Goal: Navigation & Orientation: Find specific page/section

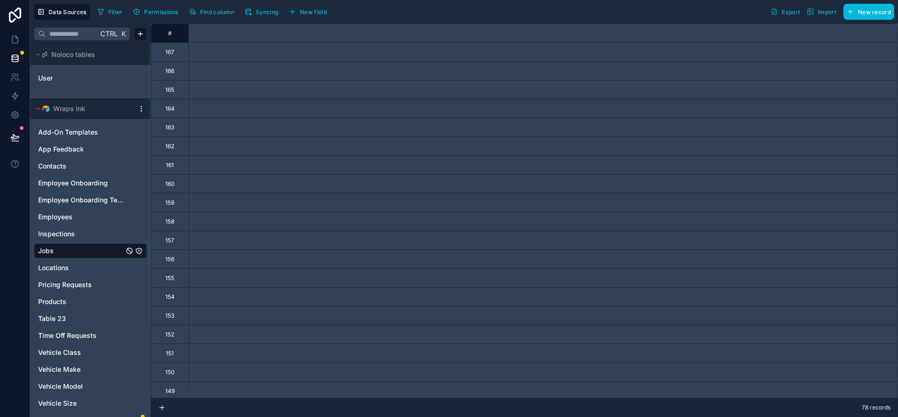
scroll to position [0, 2286]
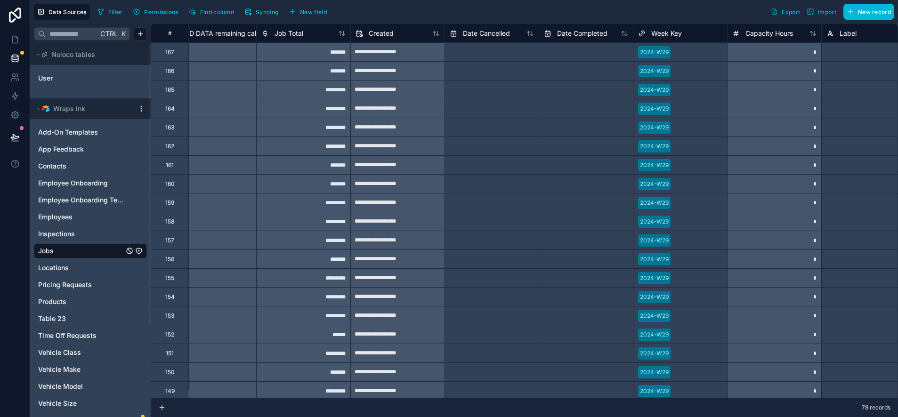
click at [141, 107] on html "**********" at bounding box center [449, 208] width 898 height 417
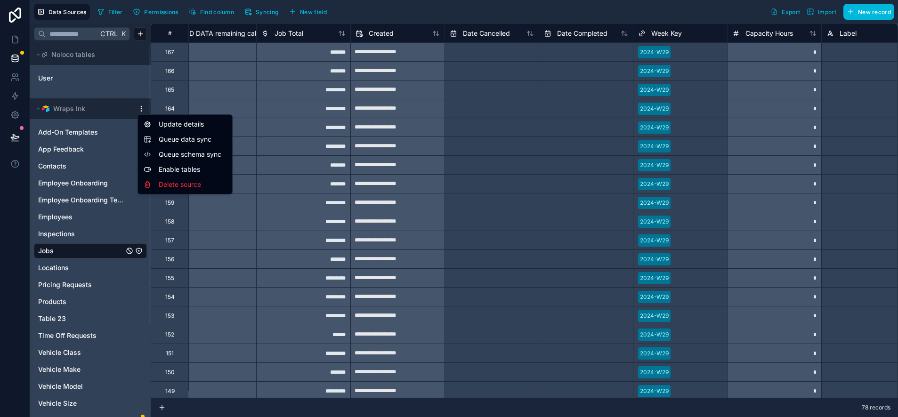
click at [169, 152] on span "Queue schema sync" at bounding box center [193, 154] width 68 height 9
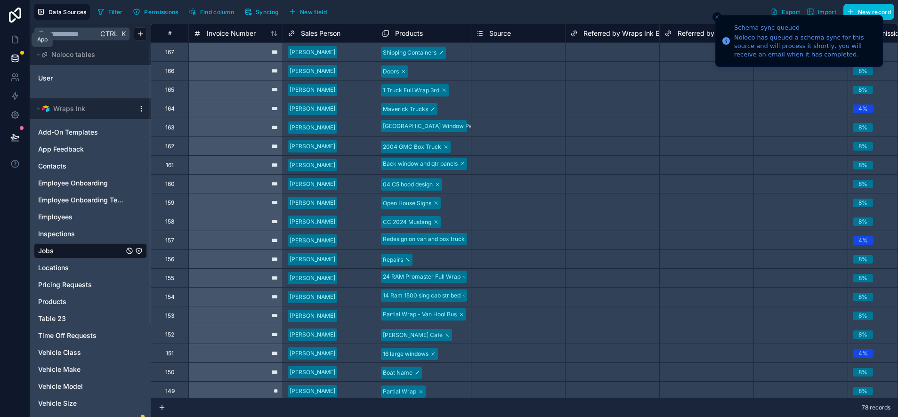
click at [12, 42] on icon at bounding box center [15, 39] width 6 height 7
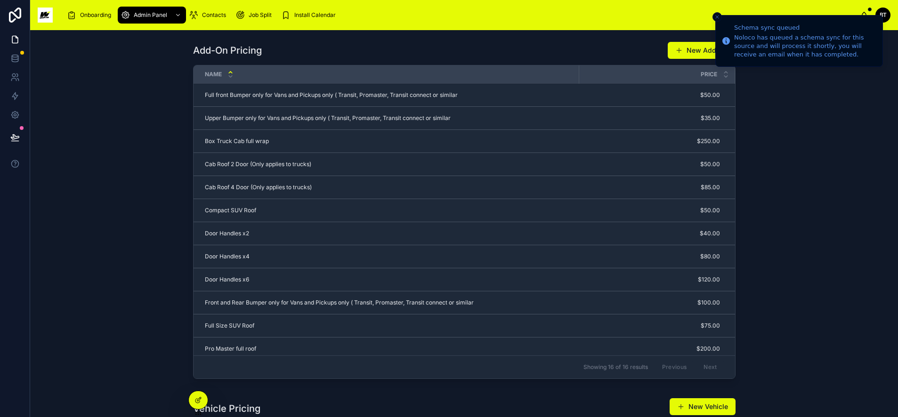
click at [303, 14] on span "Install Calendar" at bounding box center [314, 15] width 41 height 8
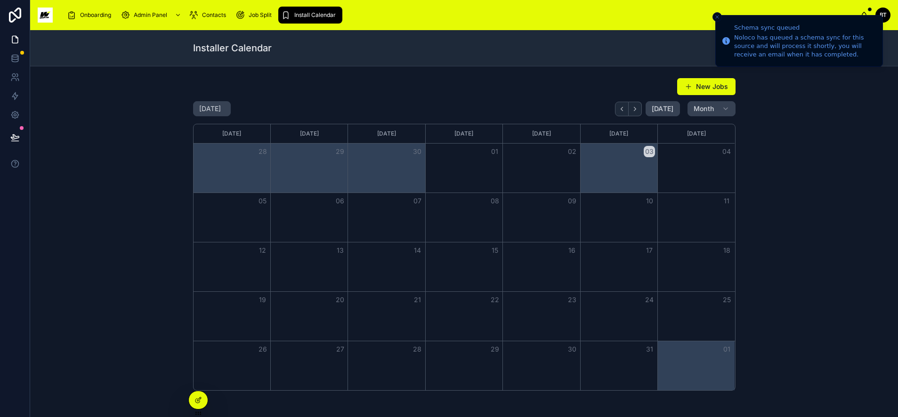
click at [199, 402] on icon at bounding box center [197, 401] width 4 height 4
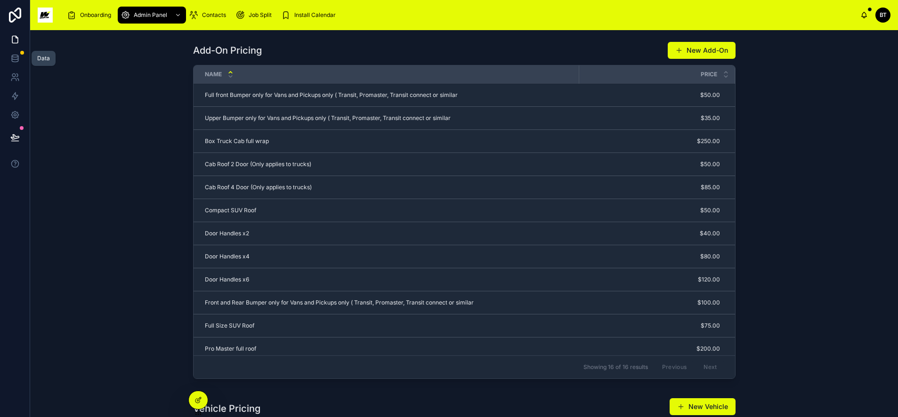
click at [19, 62] on icon at bounding box center [14, 58] width 9 height 9
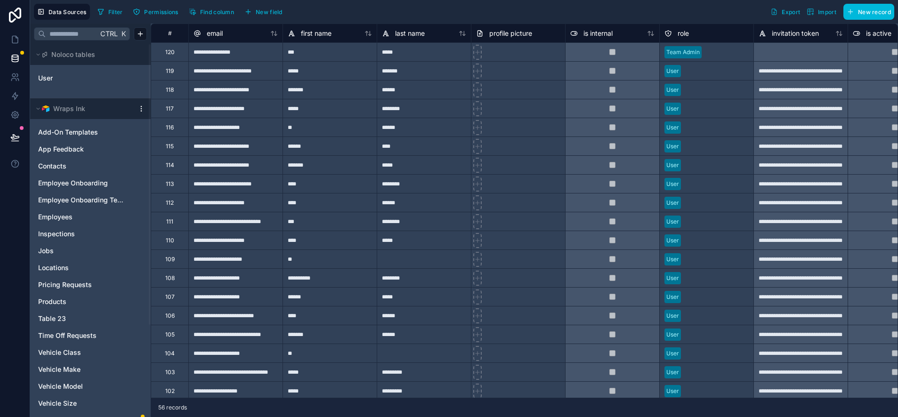
click at [56, 249] on link "Jobs" at bounding box center [81, 250] width 86 height 9
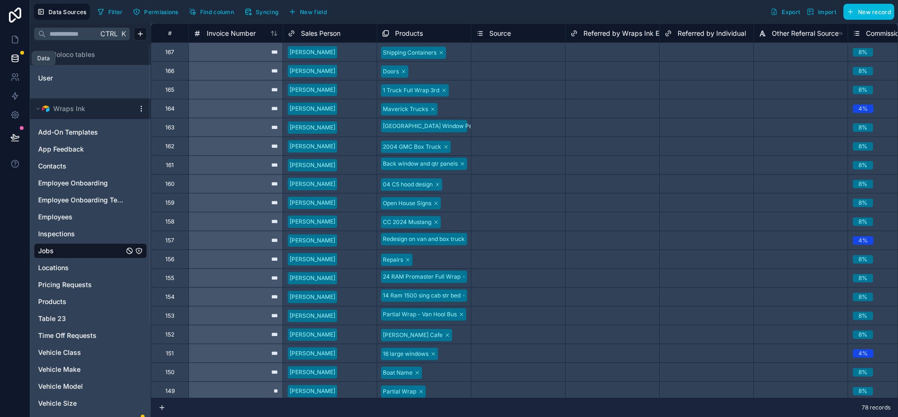
click at [19, 55] on icon at bounding box center [14, 58] width 9 height 9
click at [12, 33] on link at bounding box center [15, 39] width 30 height 19
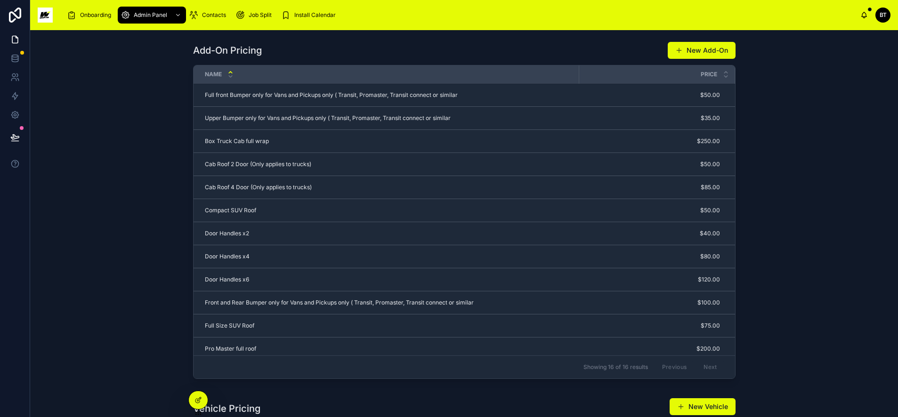
click at [209, 12] on span "Contacts" at bounding box center [214, 15] width 24 height 8
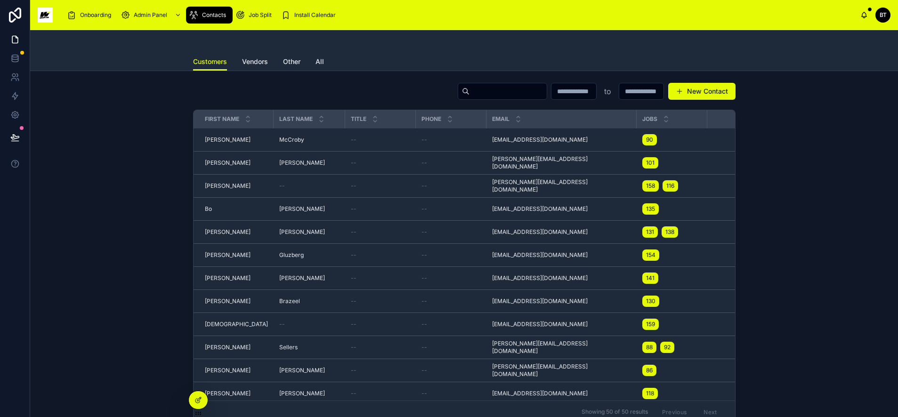
click at [193, 400] on div at bounding box center [198, 400] width 19 height 18
